Goal: Task Accomplishment & Management: Manage account settings

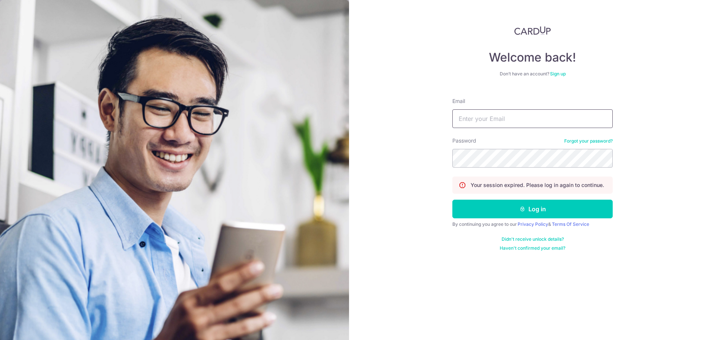
click at [495, 119] on input "Email" at bounding box center [532, 118] width 160 height 19
type input "[EMAIL_ADDRESS][DOMAIN_NAME]"
drag, startPoint x: 500, startPoint y: 119, endPoint x: 339, endPoint y: 114, distance: 160.7
click at [340, 114] on section "Welcome back! Don’t have an account? Sign up Email [EMAIL_ADDRESS][DOMAIN_NAME]…" at bounding box center [358, 170] width 716 height 340
type input "y"
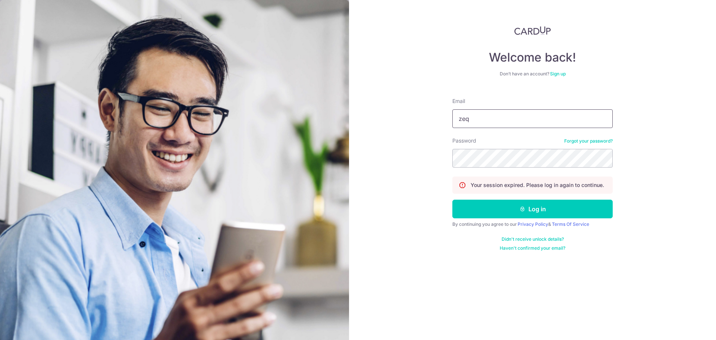
type input "[EMAIL_ADDRESS][DOMAIN_NAME]"
click at [452, 199] on button "Log in" at bounding box center [532, 208] width 160 height 19
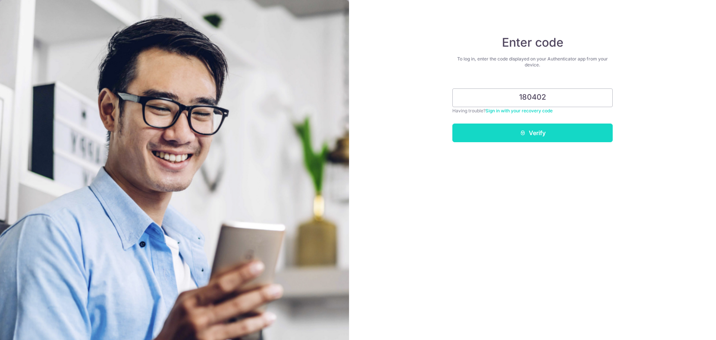
type input "180402"
click at [524, 125] on button "Verify" at bounding box center [532, 132] width 160 height 19
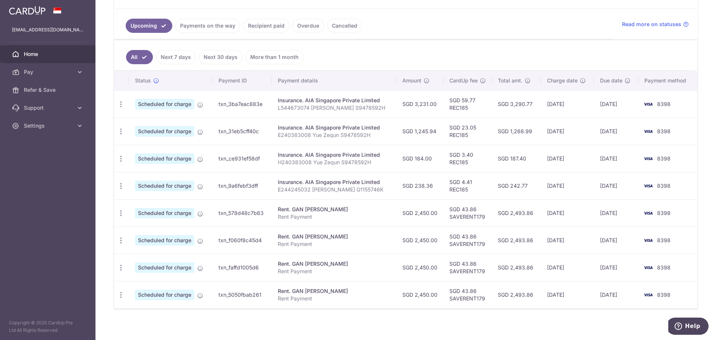
scroll to position [164, 0]
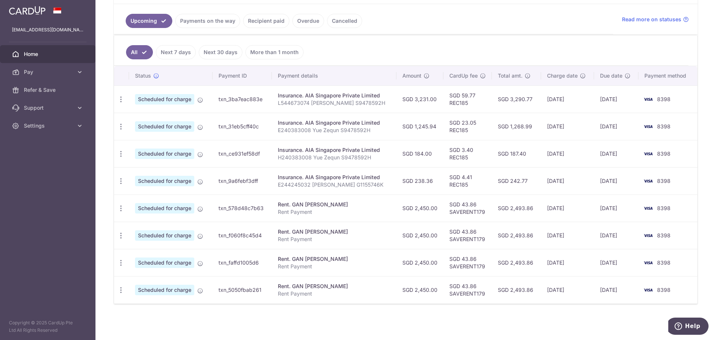
click at [361, 152] on div "Insurance. AIA Singapore Private Limited" at bounding box center [334, 149] width 112 height 7
